Goal: Task Accomplishment & Management: Manage account settings

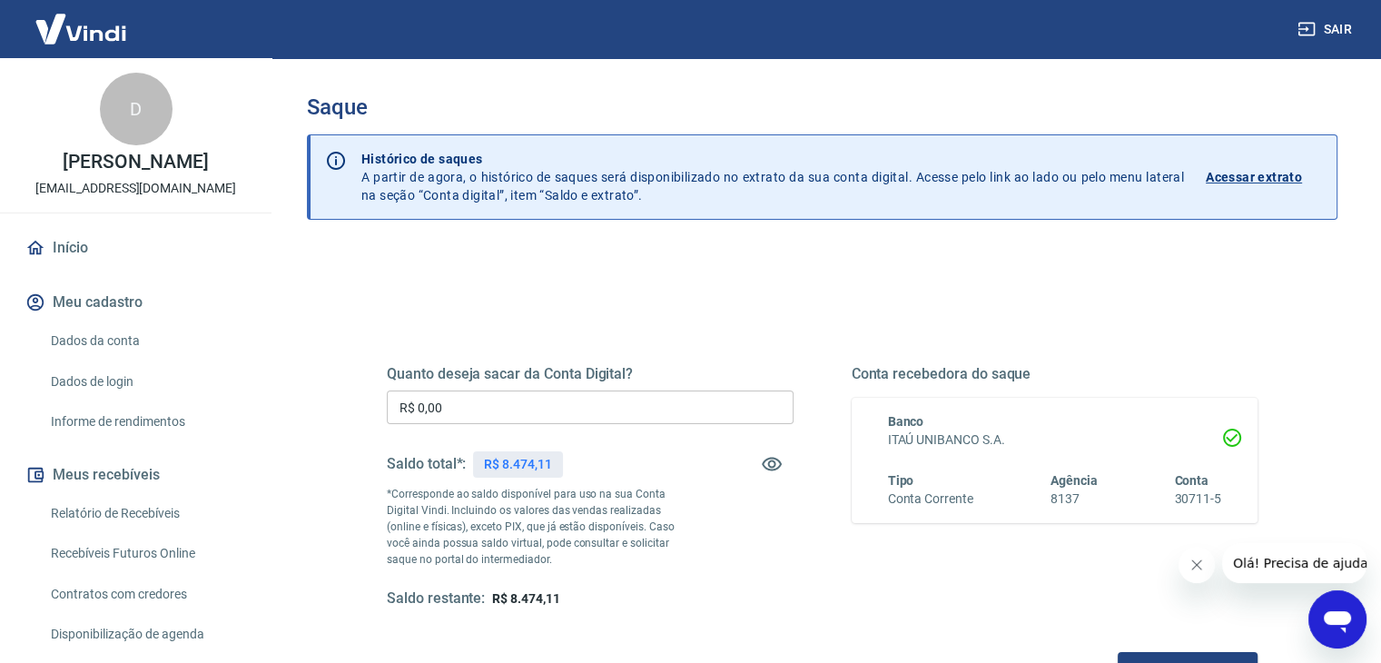
click at [490, 409] on input "R$ 0,00" at bounding box center [590, 407] width 407 height 34
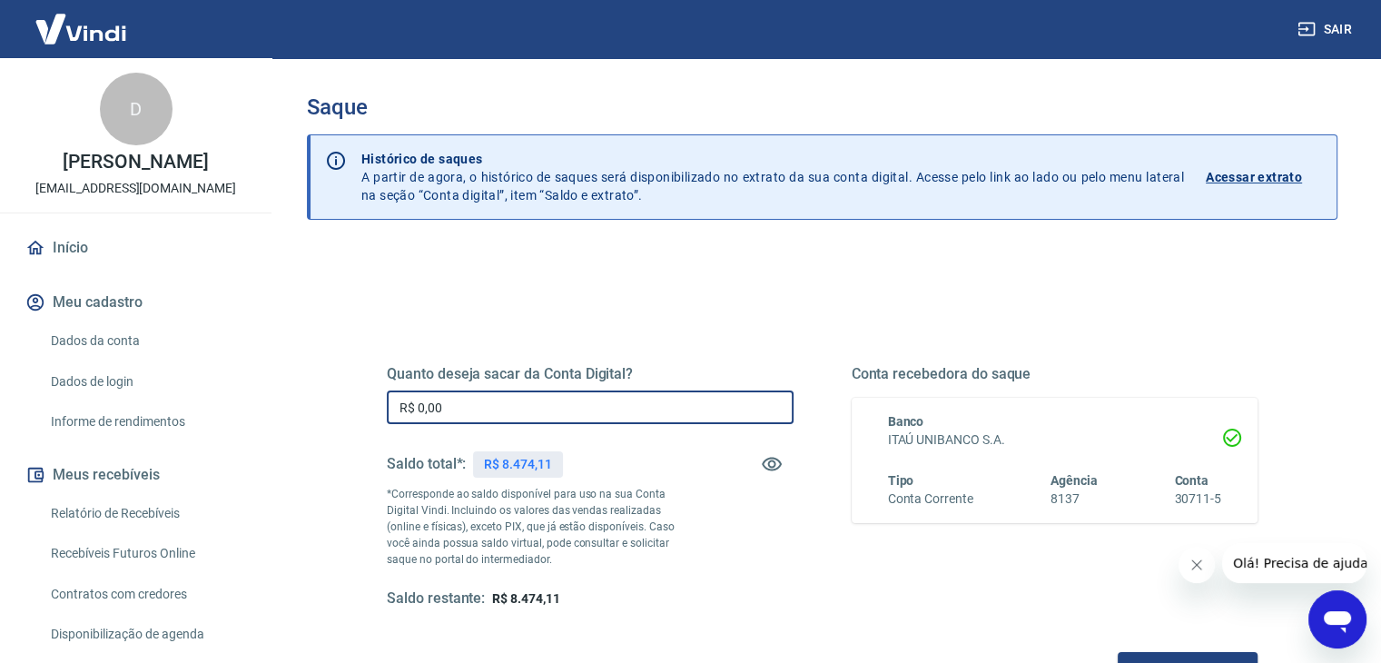
click at [490, 409] on input "R$ 0,00" at bounding box center [590, 407] width 407 height 34
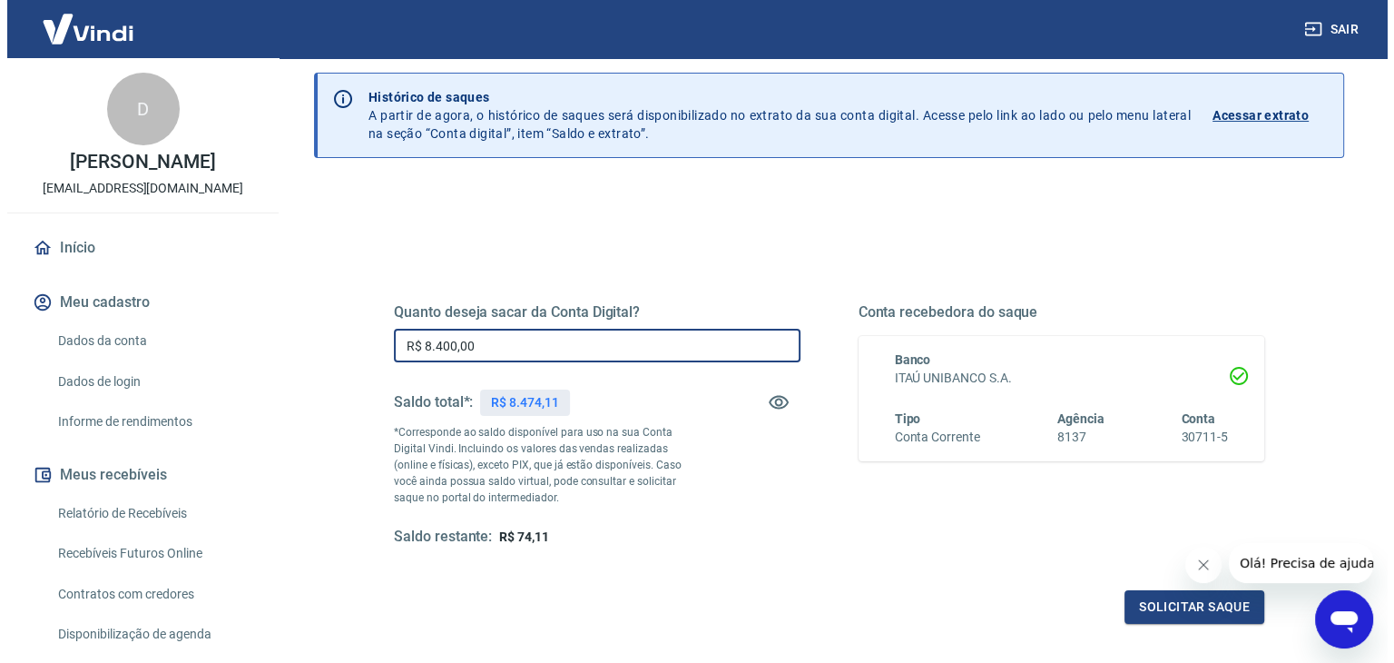
scroll to position [234, 0]
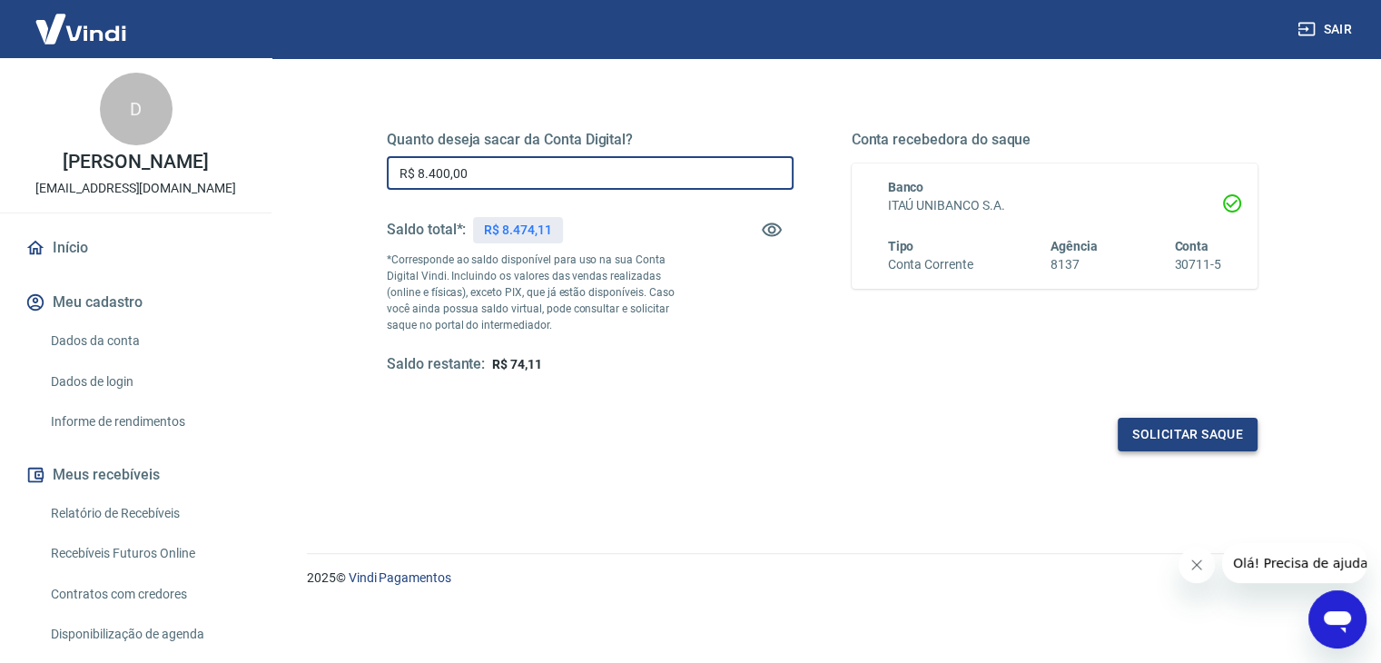
type input "R$ 8.400,00"
click at [1187, 438] on button "Solicitar saque" at bounding box center [1188, 435] width 140 height 34
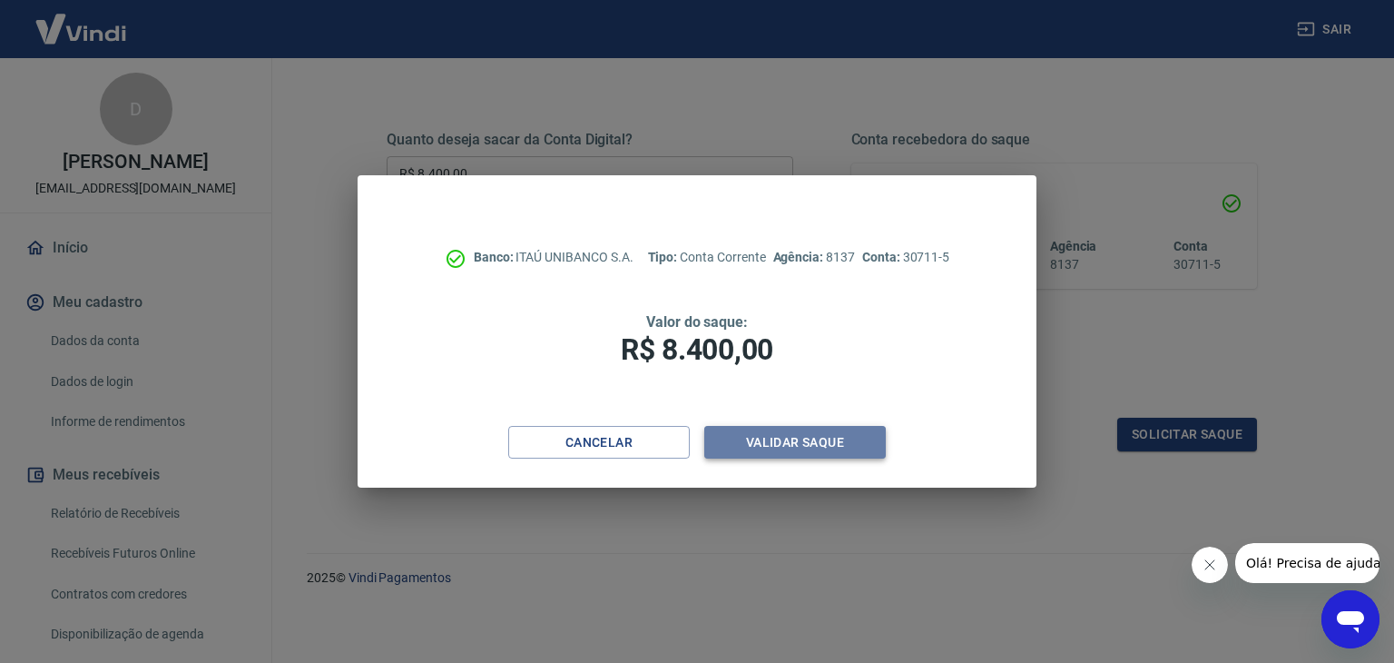
click at [796, 446] on button "Validar saque" at bounding box center [795, 443] width 182 height 34
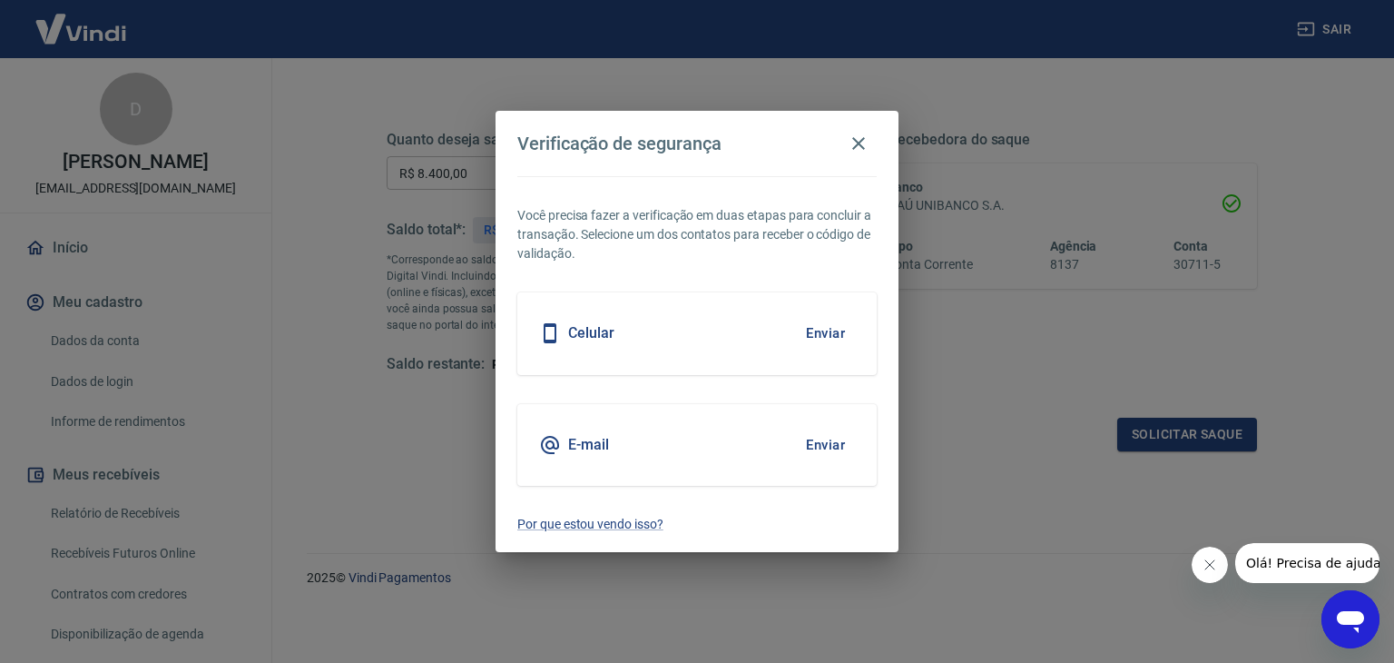
click at [767, 348] on div "Celular Enviar" at bounding box center [696, 333] width 359 height 82
click at [818, 339] on button "Enviar" at bounding box center [825, 333] width 59 height 38
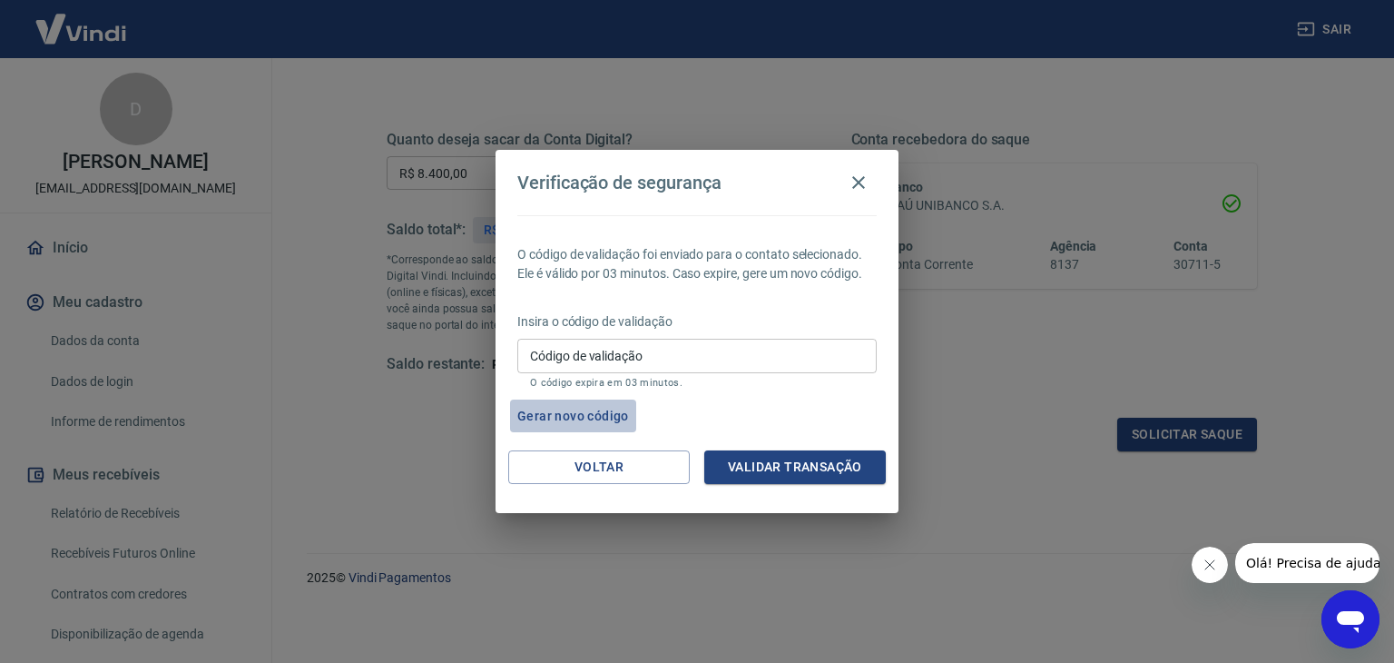
click at [582, 413] on button "Gerar novo código" at bounding box center [573, 416] width 126 height 34
click at [646, 395] on div "O código de validação foi enviado para o contato selecionado. Ele é válido por …" at bounding box center [697, 332] width 403 height 235
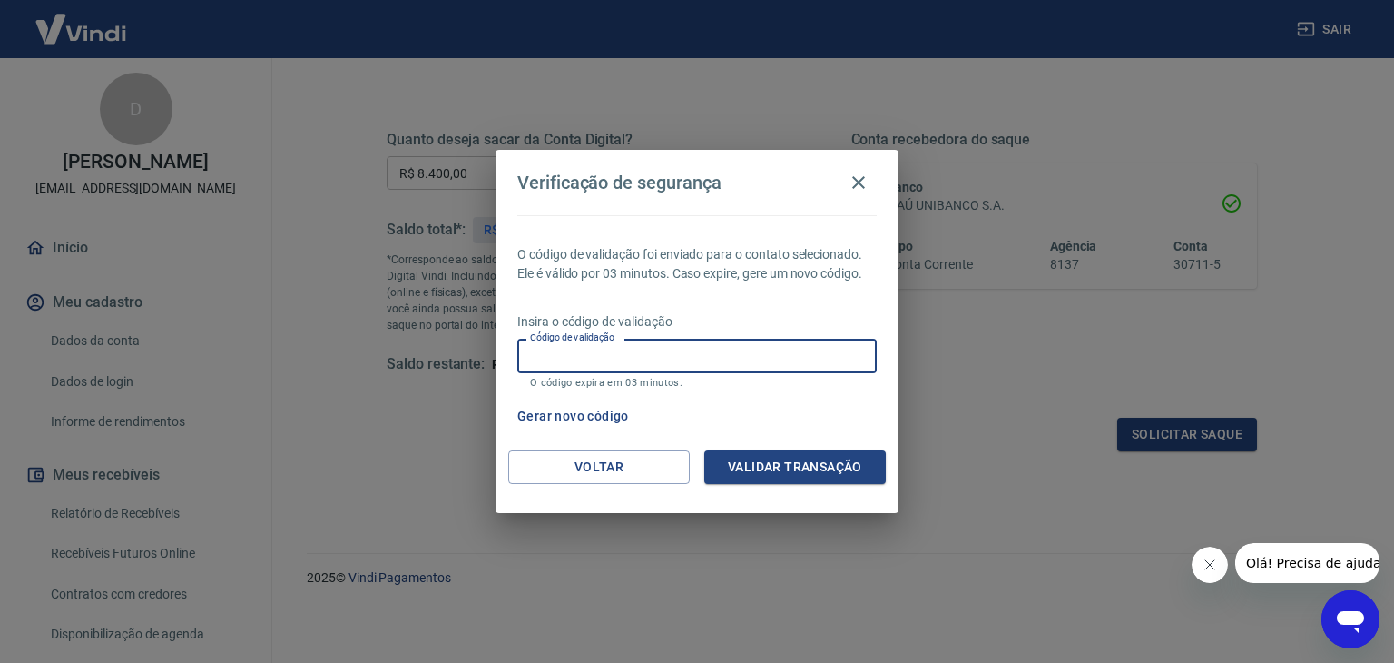
click at [646, 340] on input "Código de validação" at bounding box center [696, 356] width 359 height 34
click at [658, 369] on input "Código de validação" at bounding box center [696, 356] width 359 height 34
click at [546, 397] on div "O código de validação foi enviado para o contato selecionado. Ele é válido por …" at bounding box center [697, 332] width 403 height 235
click at [554, 383] on p "O código expira em 03 minutos." at bounding box center [697, 383] width 334 height 12
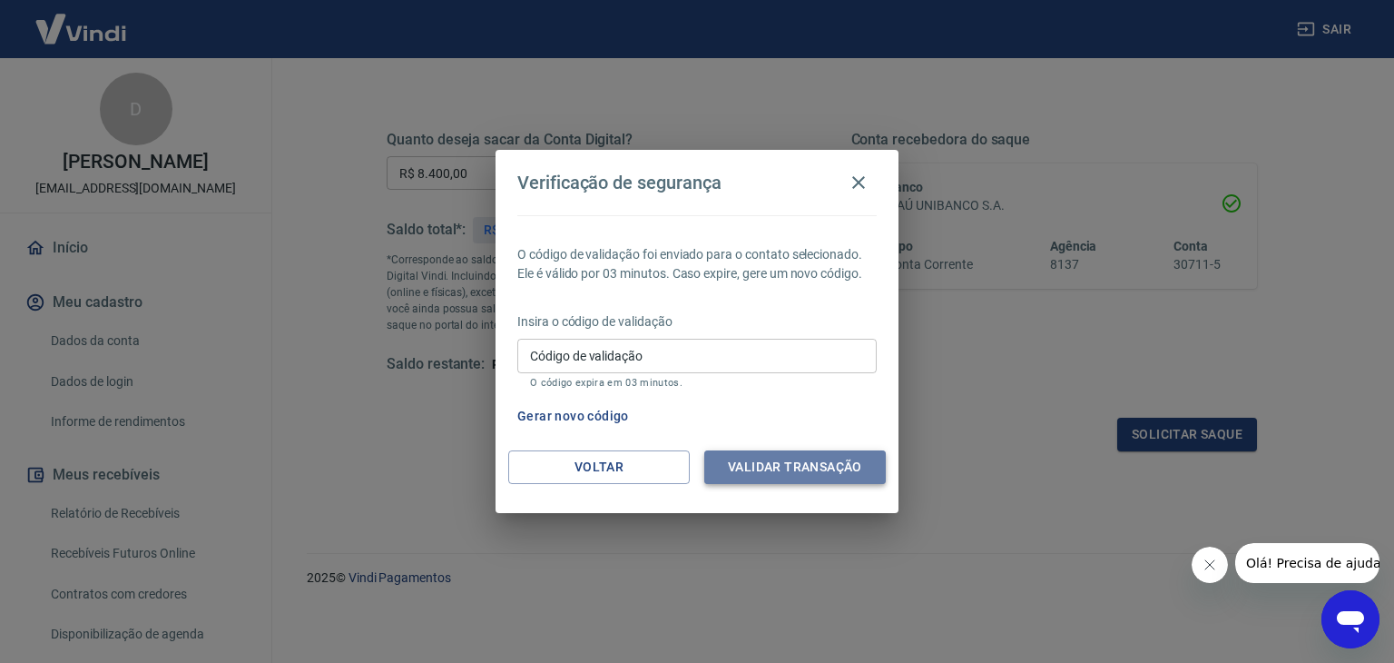
click at [792, 462] on button "Validar transação" at bounding box center [795, 467] width 182 height 34
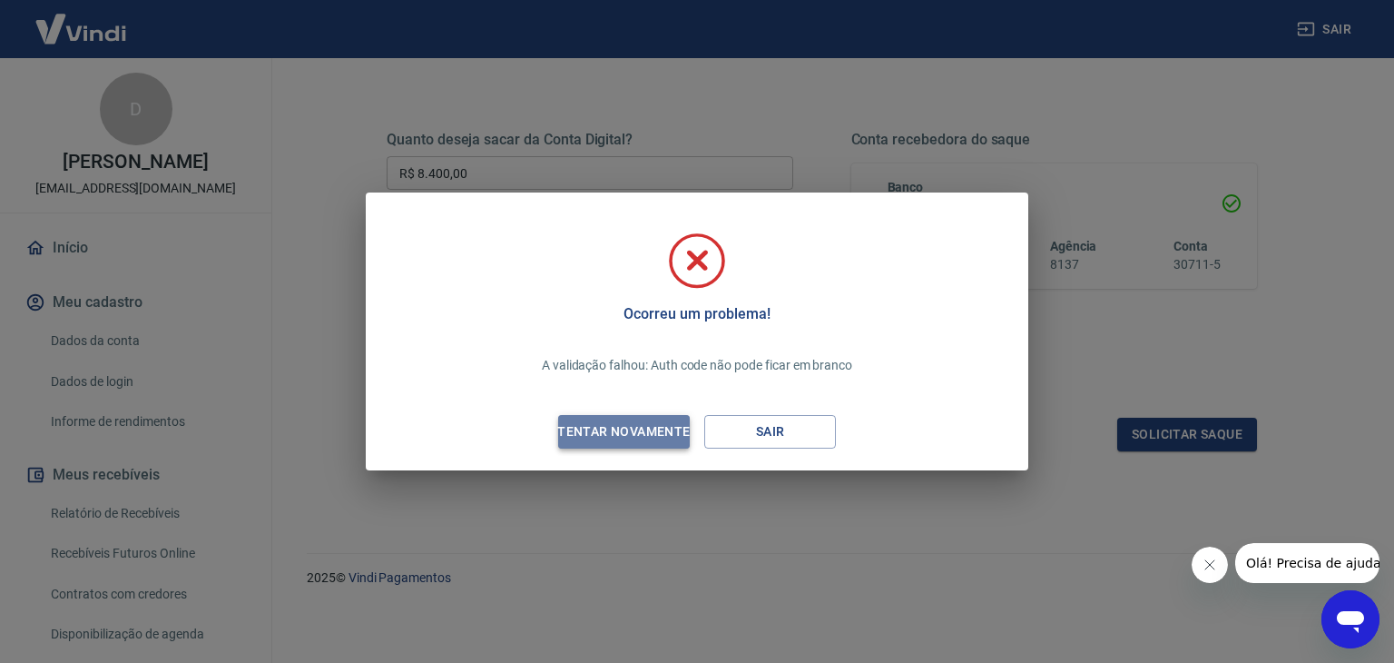
click at [682, 430] on div "Tentar novamente" at bounding box center [624, 431] width 176 height 23
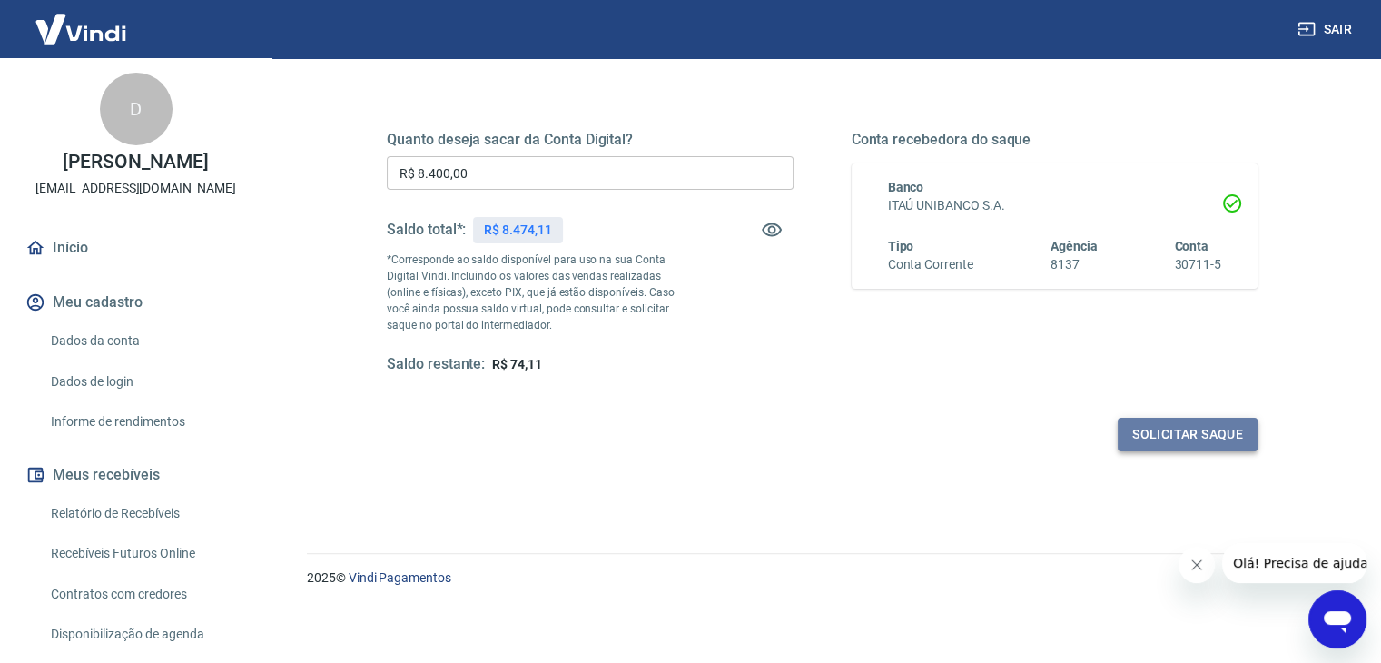
click at [1158, 437] on button "Solicitar saque" at bounding box center [1188, 435] width 140 height 34
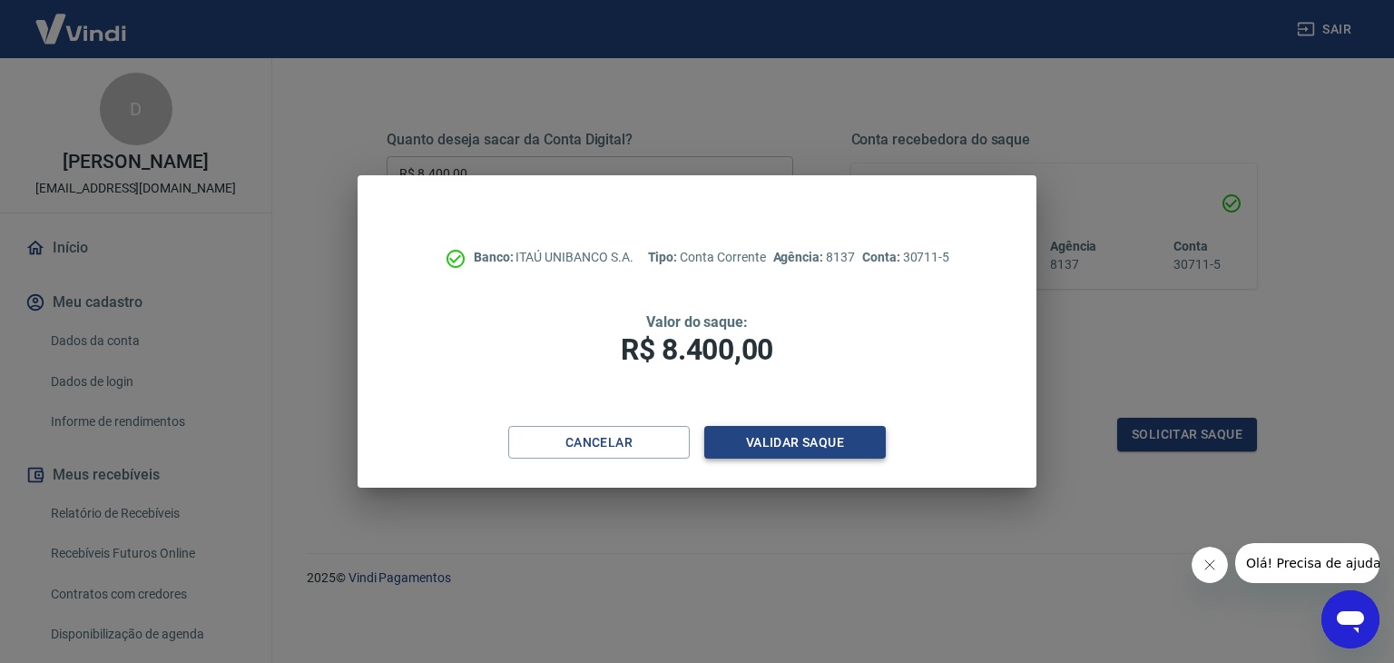
click at [821, 448] on button "Validar saque" at bounding box center [795, 443] width 182 height 34
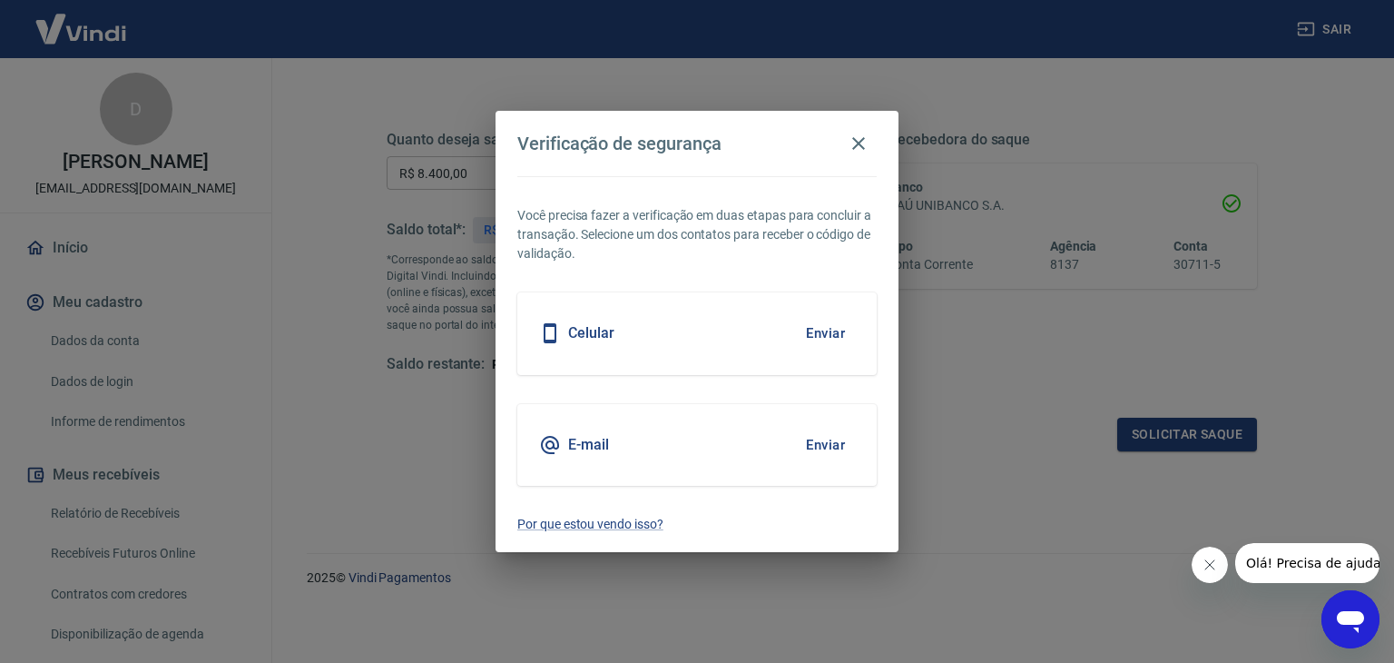
click at [821, 448] on button "Enviar" at bounding box center [825, 445] width 59 height 38
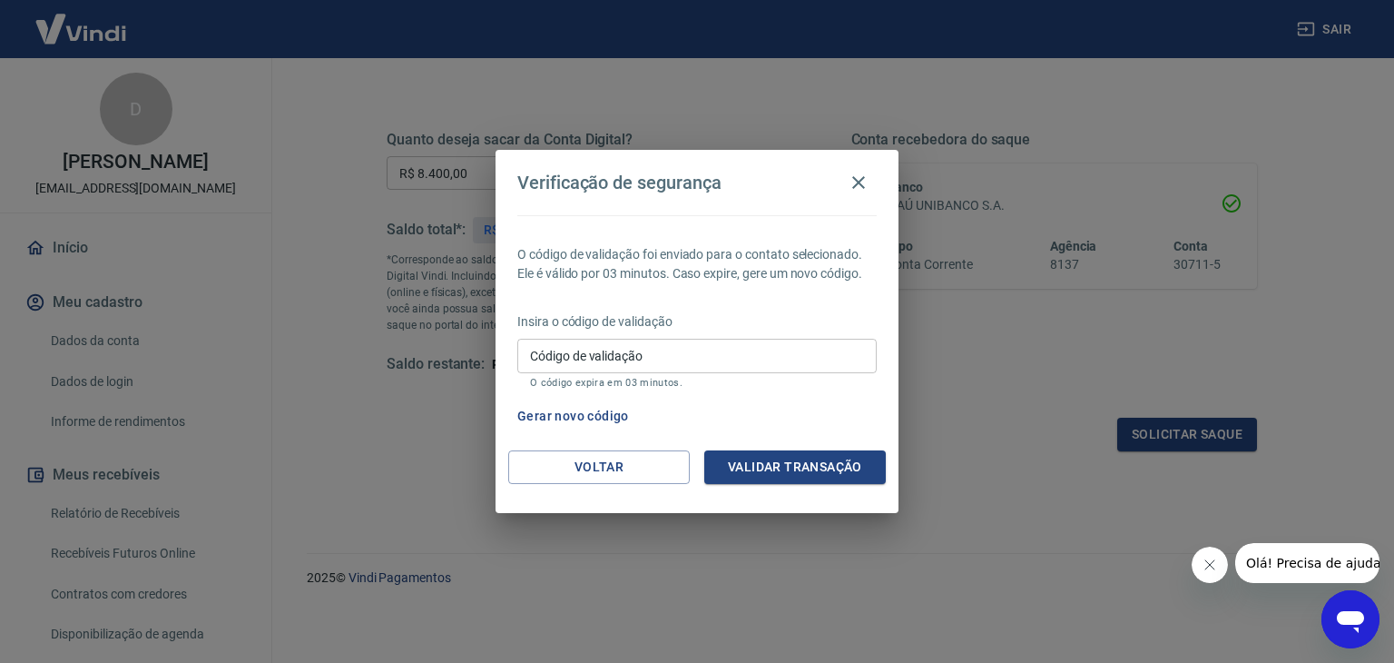
click at [603, 340] on div "Código de validação Código de validação O código expira em 03 minutos." at bounding box center [696, 363] width 359 height 49
type input "370106"
click at [831, 463] on button "Validar transação" at bounding box center [795, 467] width 182 height 34
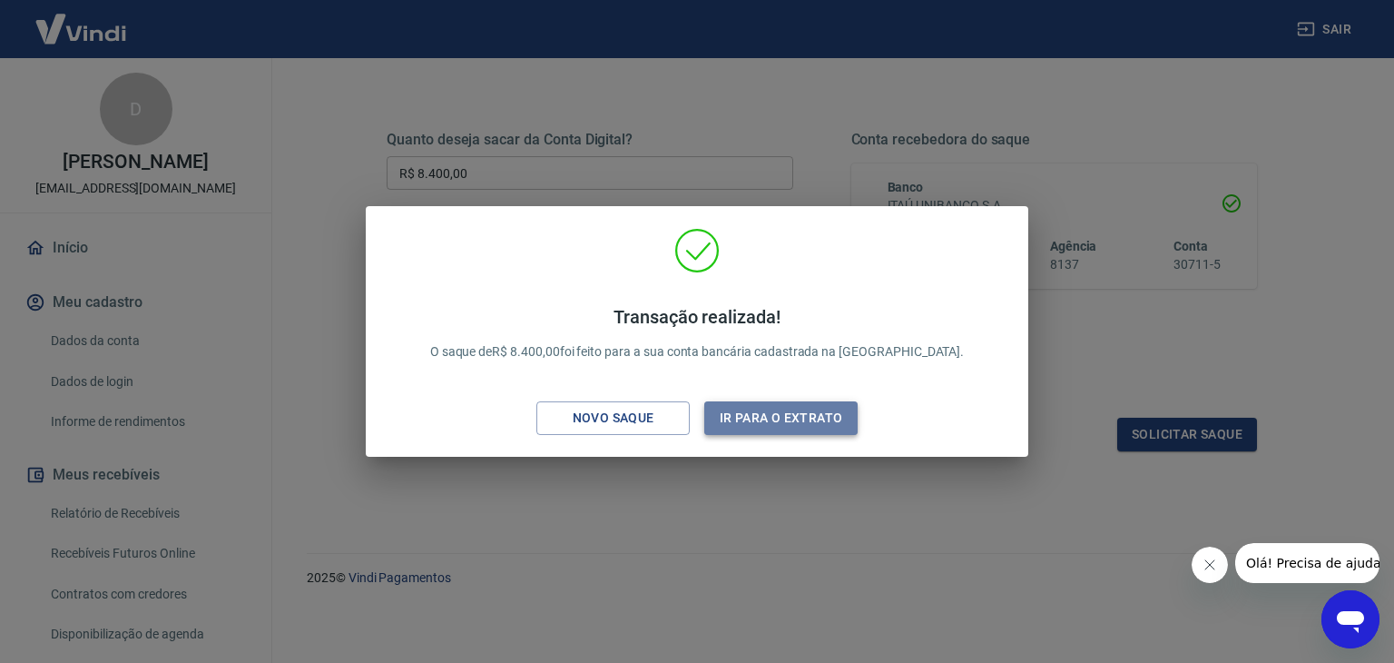
click at [793, 419] on button "Ir para o extrato" at bounding box center [780, 418] width 153 height 34
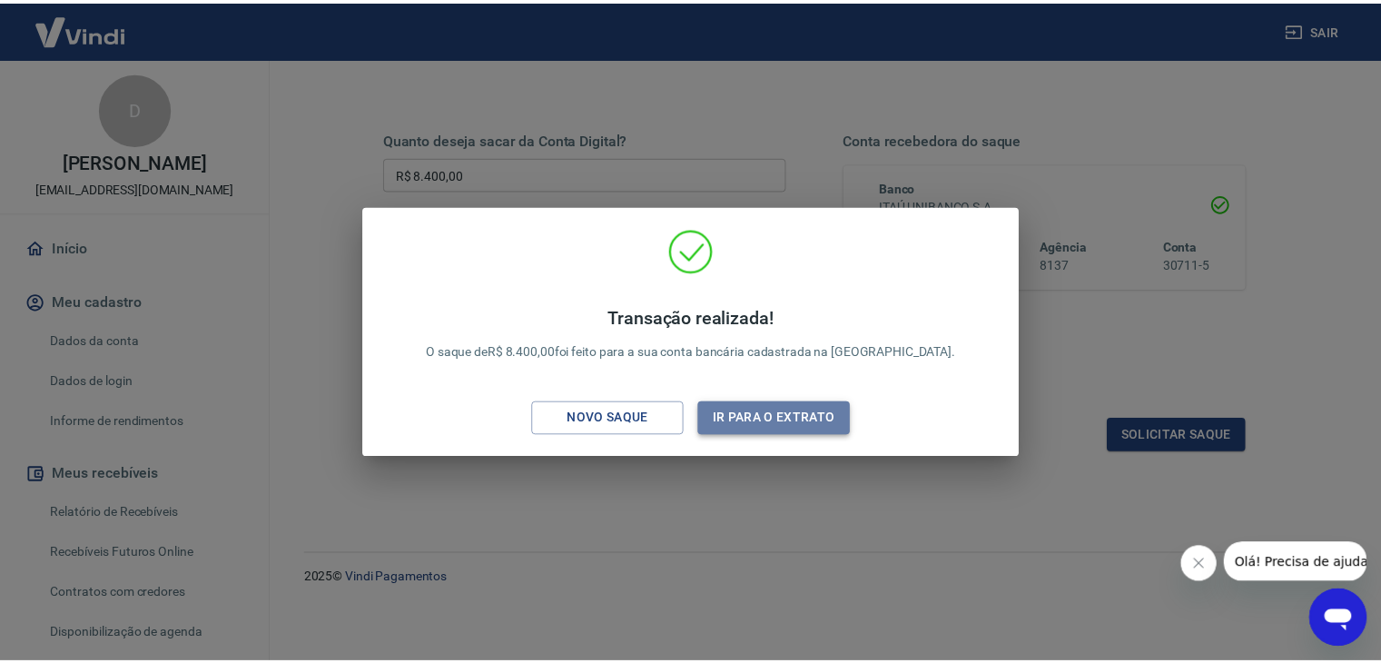
scroll to position [236, 0]
